Goal: Information Seeking & Learning: Learn about a topic

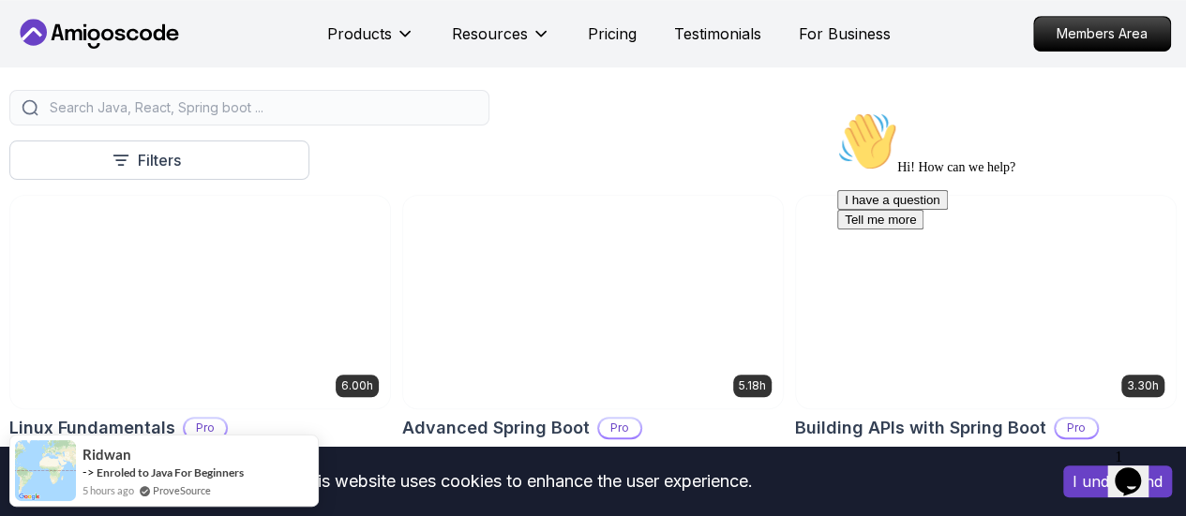
scroll to position [489, 0]
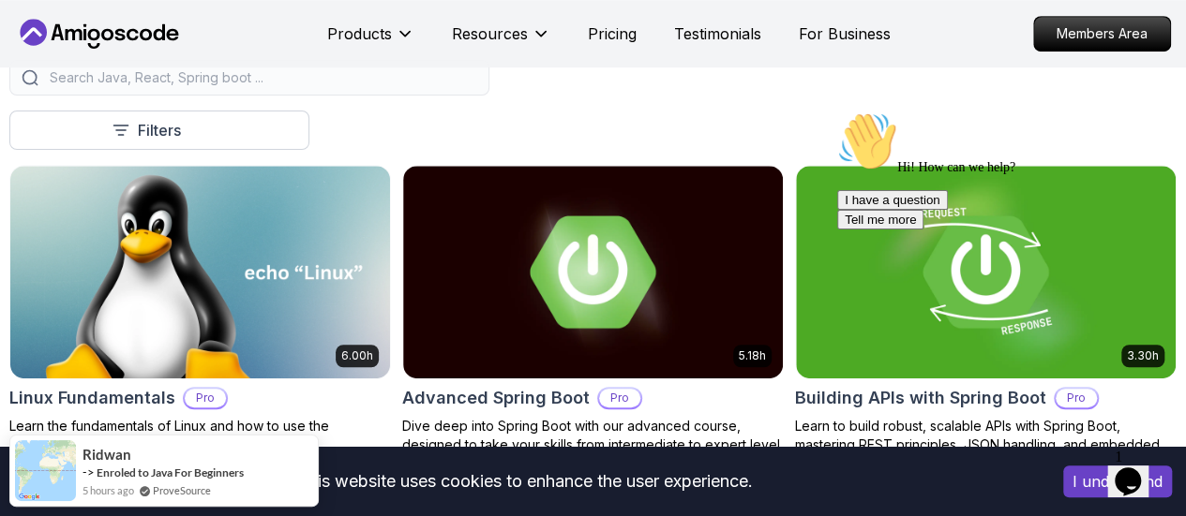
click at [0, 0] on p "Free" at bounding box center [0, 0] width 0 height 0
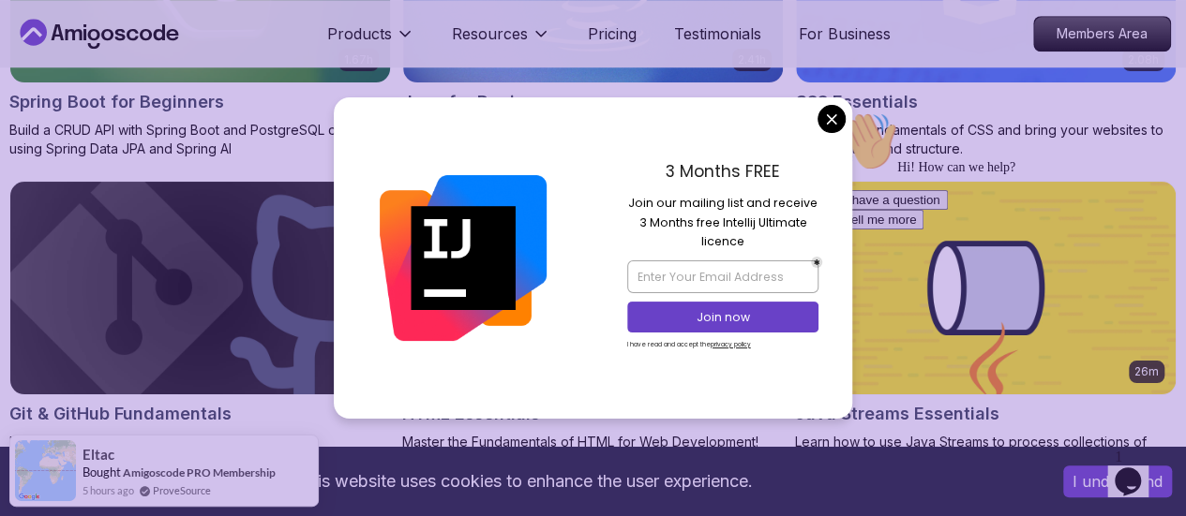
scroll to position [789, 0]
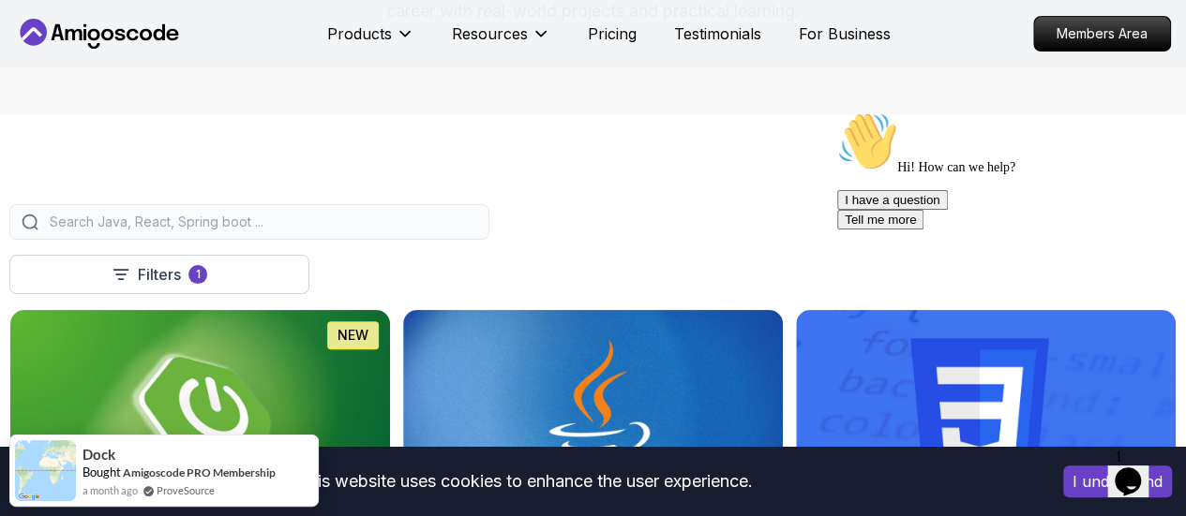
scroll to position [336, 0]
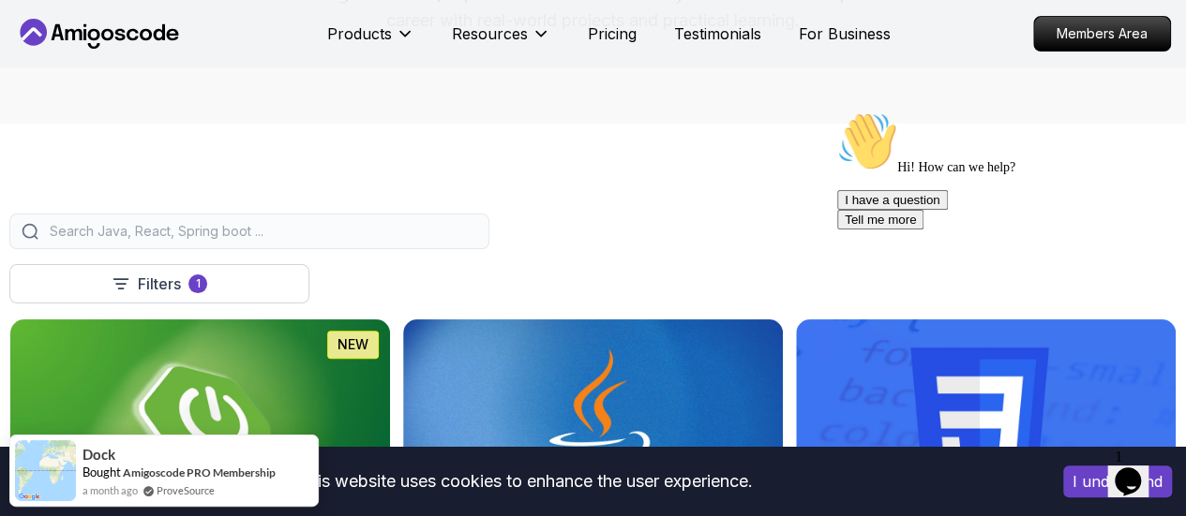
click at [1093, 474] on button "I understand" at bounding box center [1117, 482] width 109 height 32
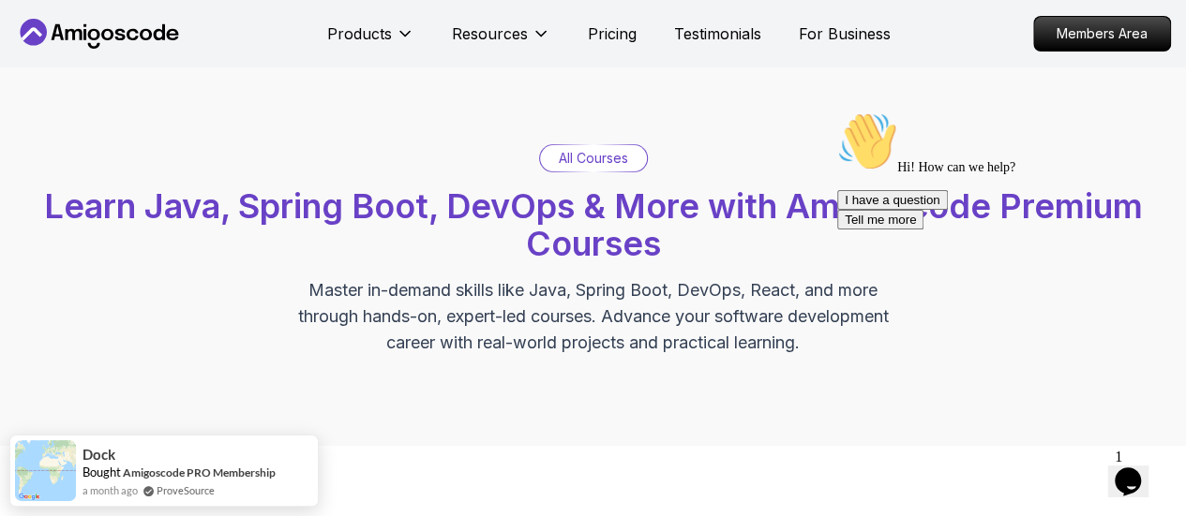
scroll to position [0, 0]
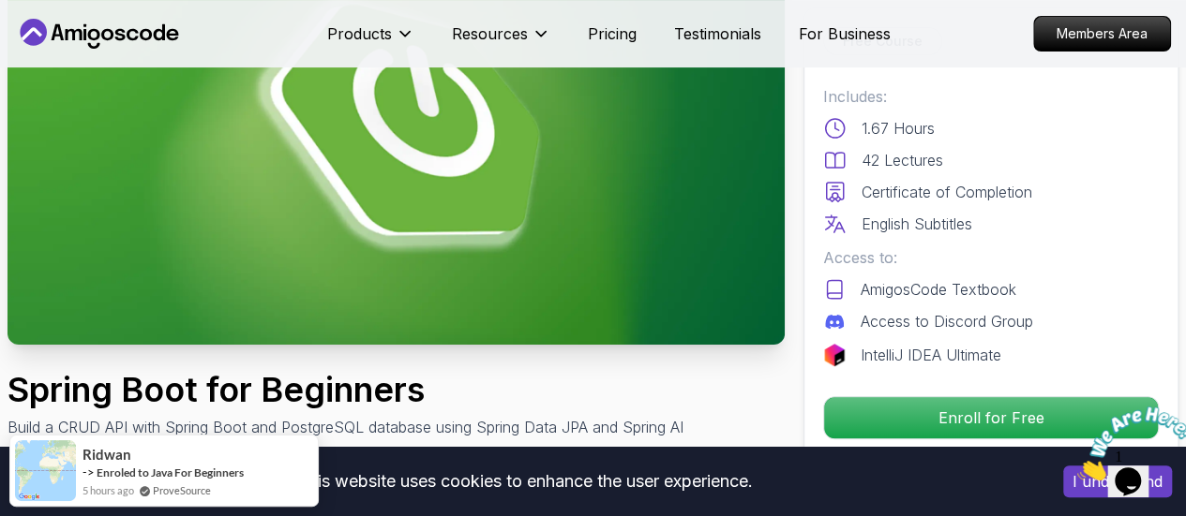
scroll to position [262, 0]
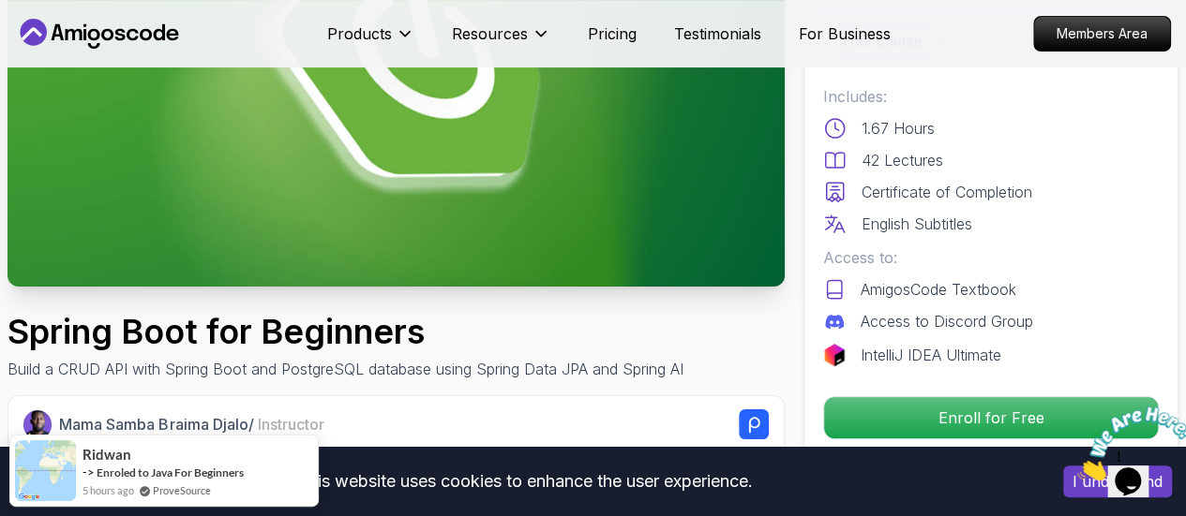
click at [1077, 468] on icon "Close" at bounding box center [1077, 476] width 0 height 16
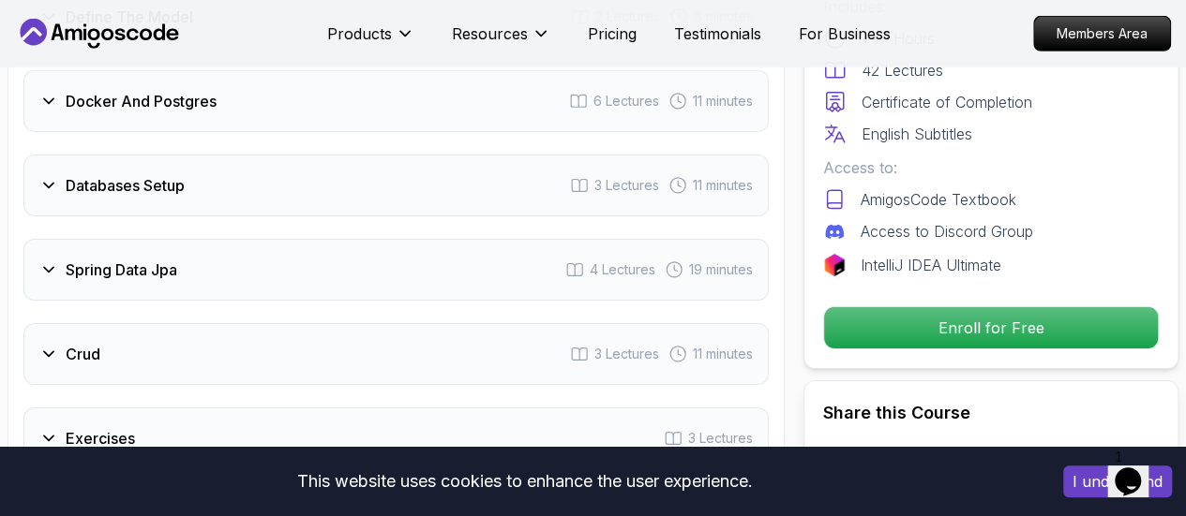
scroll to position [2969, 0]
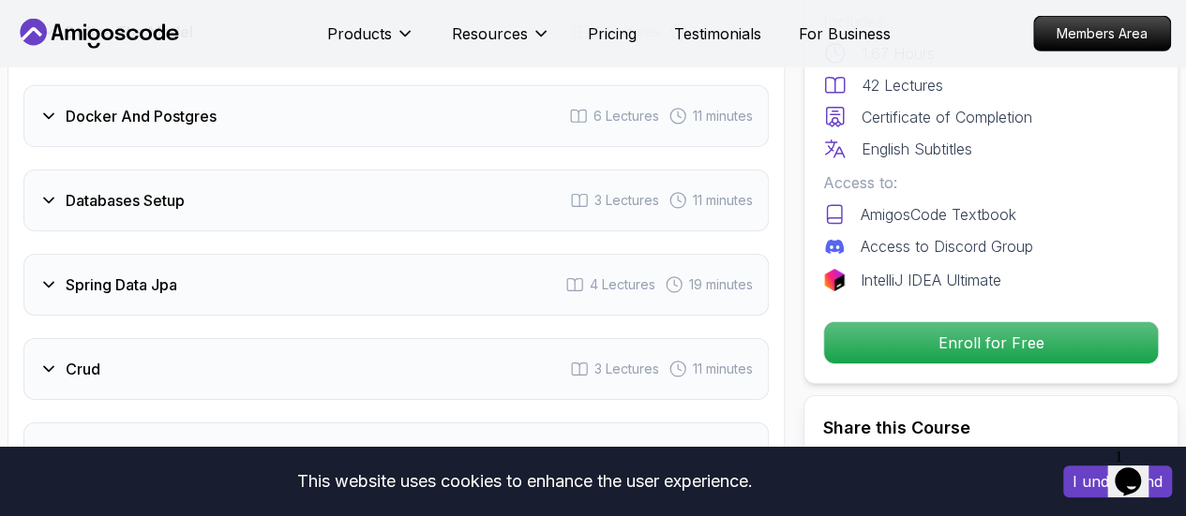
click at [48, 114] on icon at bounding box center [48, 116] width 9 height 5
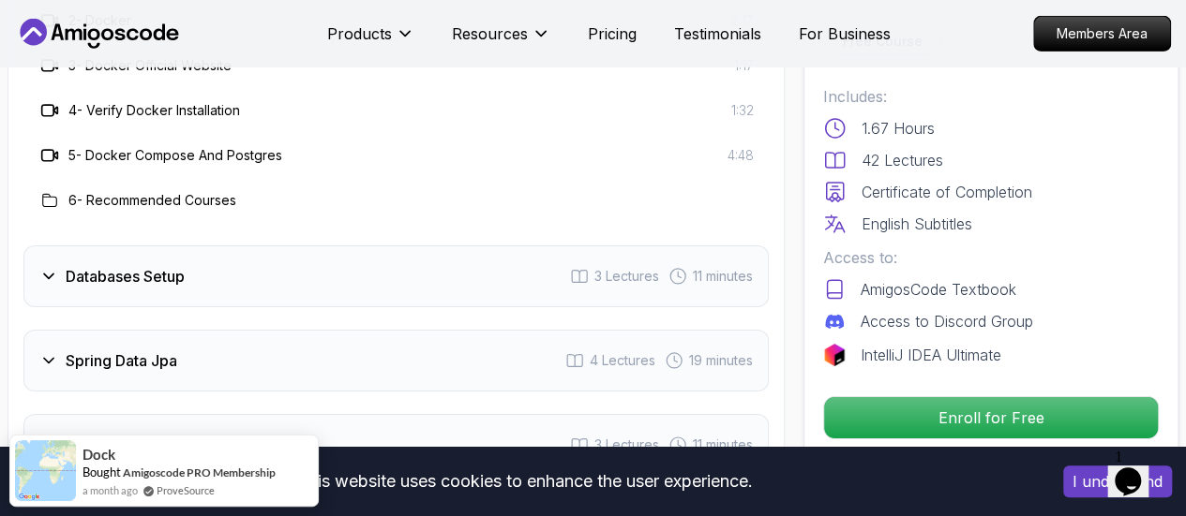
scroll to position [3104, 0]
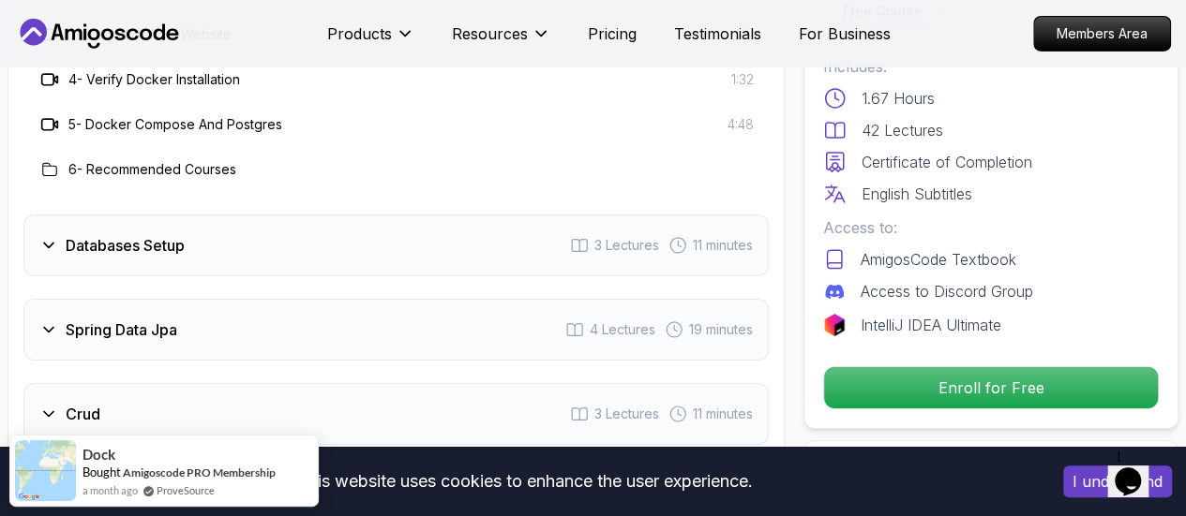
click at [109, 249] on h3 "Databases Setup" at bounding box center [125, 245] width 119 height 22
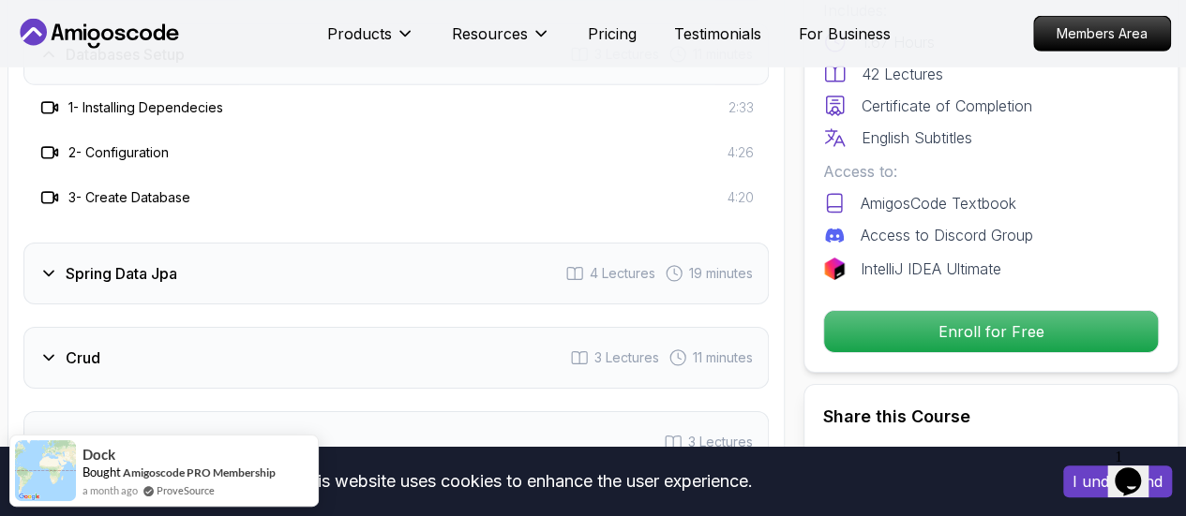
scroll to position [3029, 0]
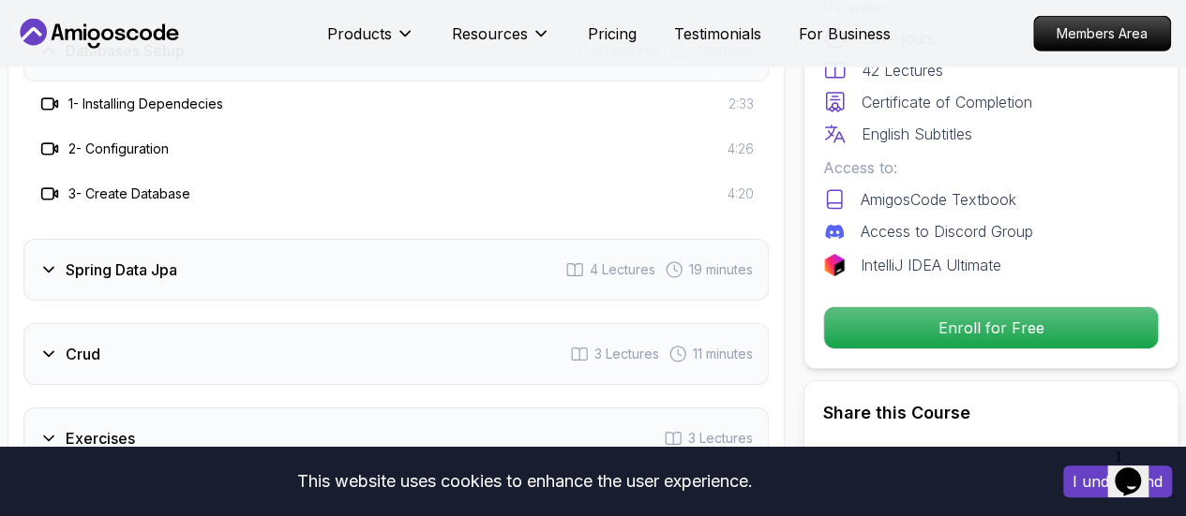
click at [51, 188] on icon at bounding box center [49, 194] width 19 height 19
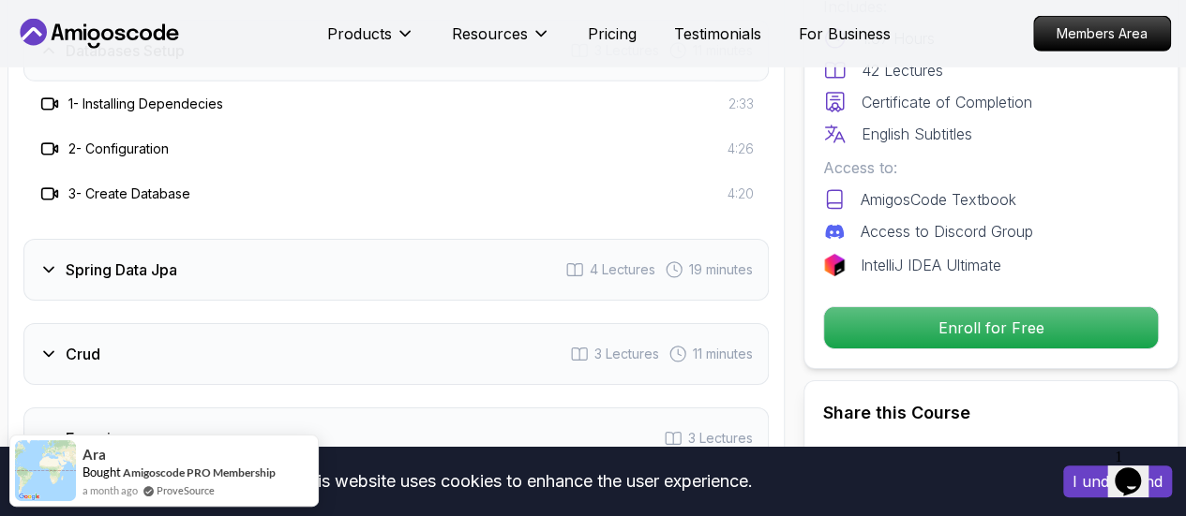
click at [98, 190] on h3 "3 - Create Database" at bounding box center [129, 194] width 122 height 19
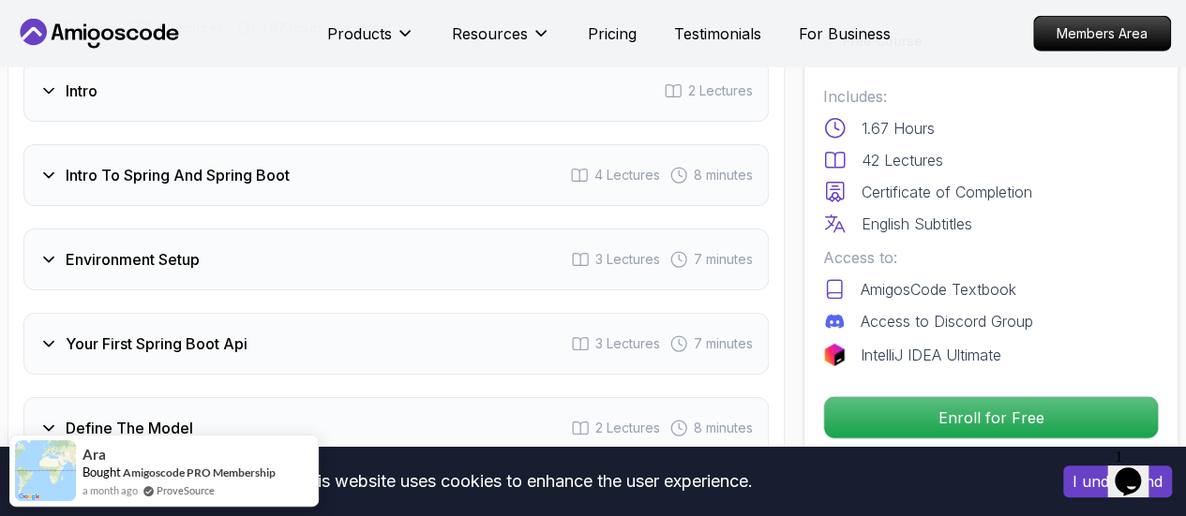
scroll to position [2711, 0]
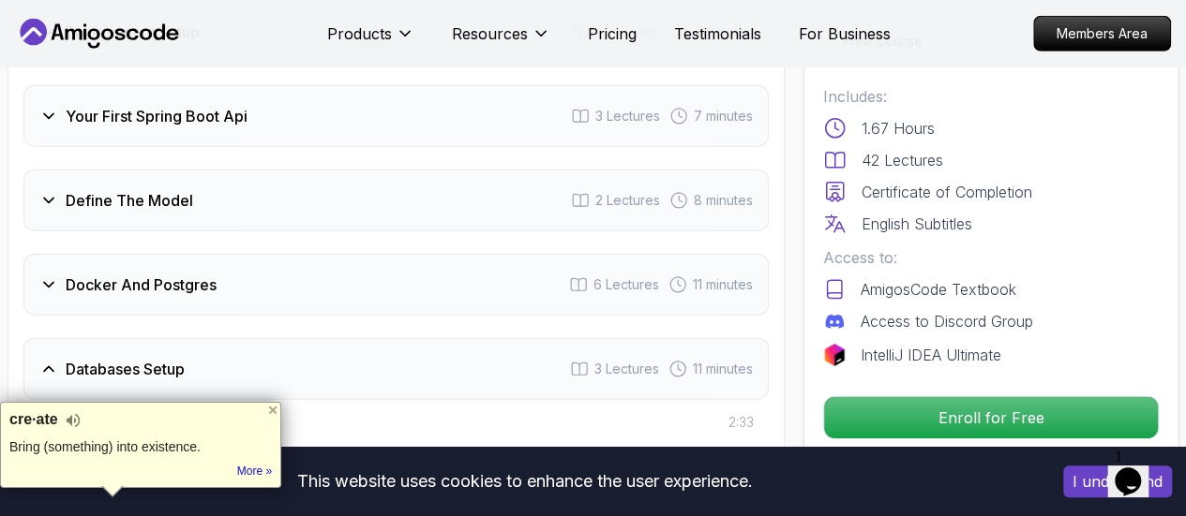
click at [55, 107] on icon at bounding box center [48, 116] width 19 height 19
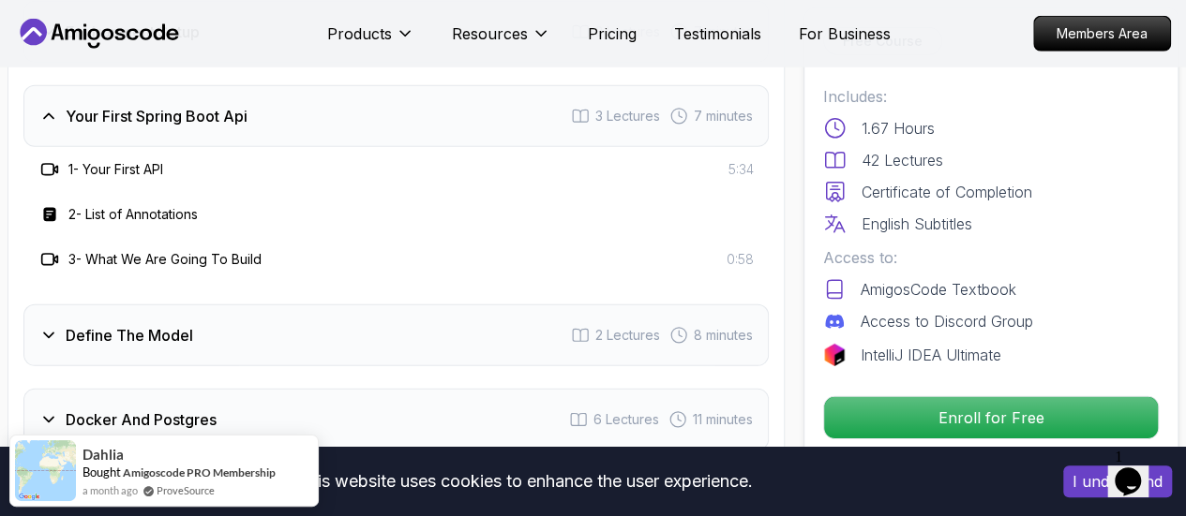
click at [52, 326] on icon at bounding box center [48, 335] width 19 height 19
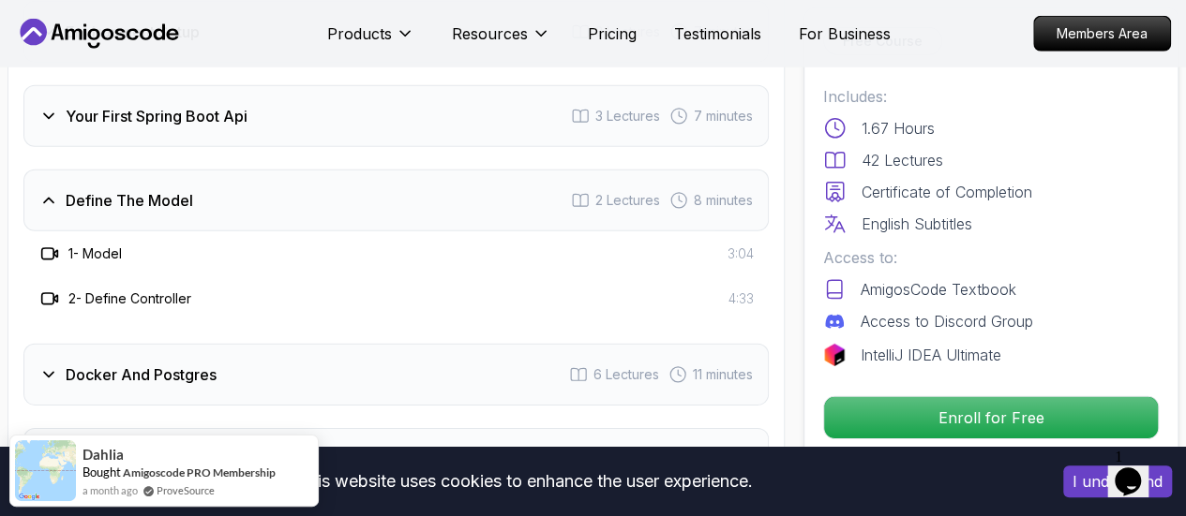
click at [50, 366] on icon at bounding box center [48, 375] width 19 height 19
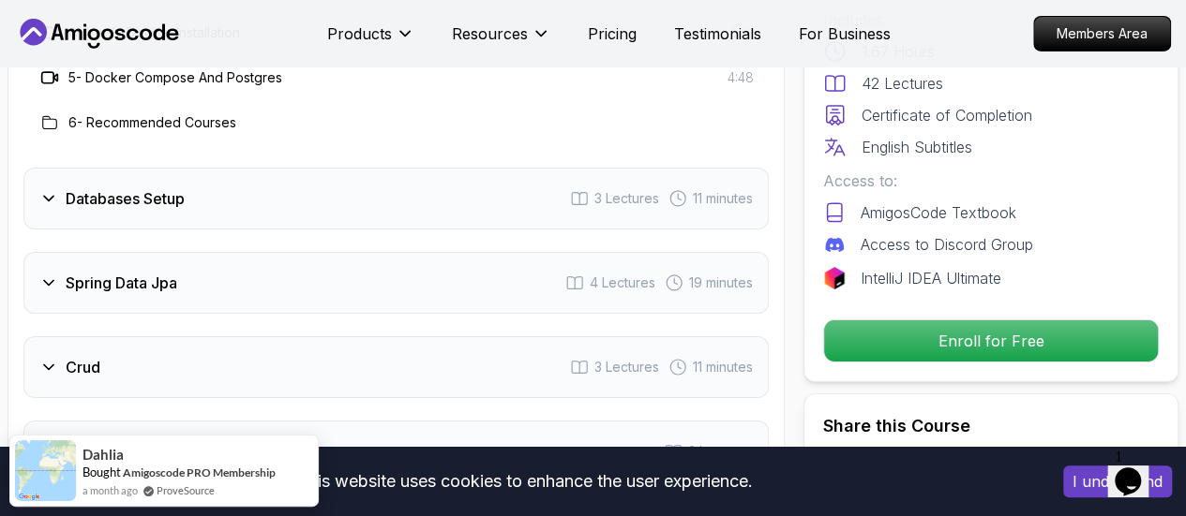
scroll to position [3162, 0]
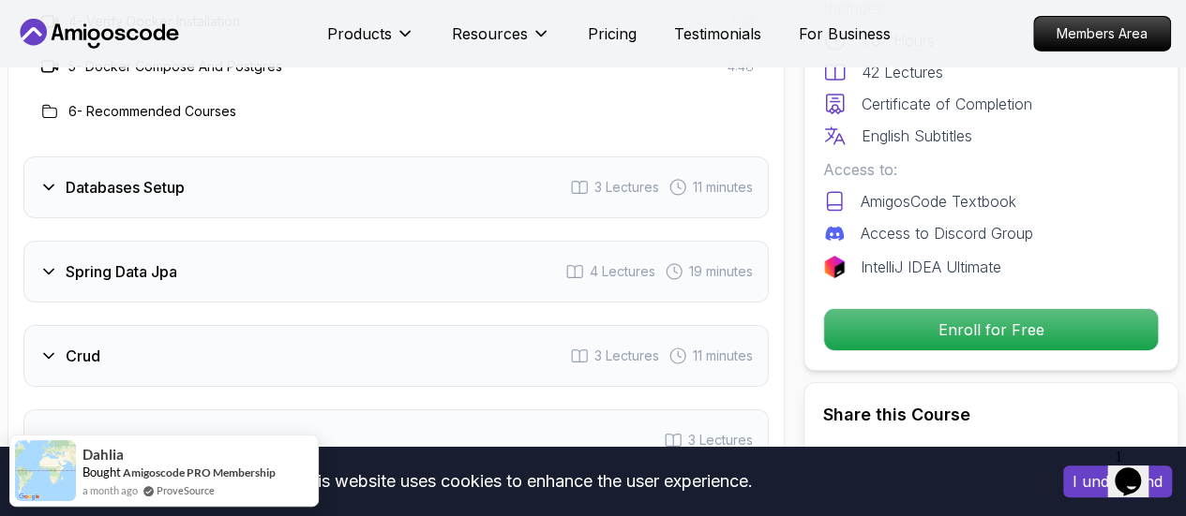
click at [44, 265] on icon at bounding box center [48, 271] width 19 height 19
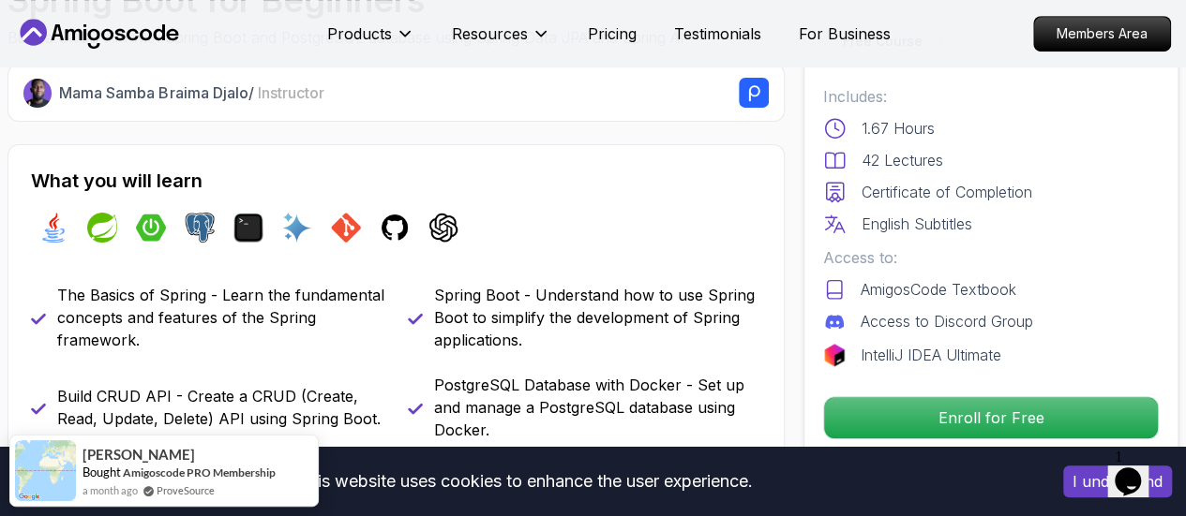
scroll to position [0, 0]
